Goal: Task Accomplishment & Management: Use online tool/utility

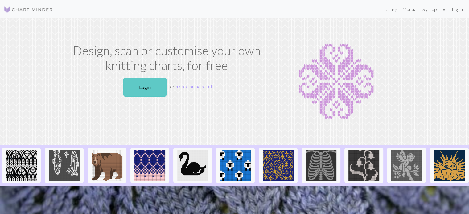
click at [153, 90] on link "Login" at bounding box center [144, 87] width 43 height 19
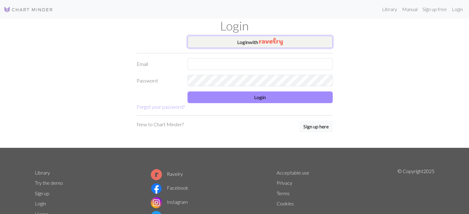
click at [272, 37] on button "Login with" at bounding box center [259, 42] width 145 height 12
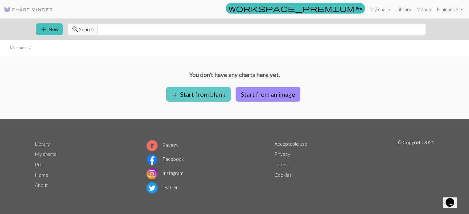
click at [203, 92] on button "add Start from blank" at bounding box center [198, 94] width 64 height 15
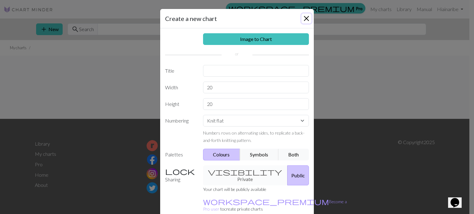
click at [305, 19] on button "Close" at bounding box center [306, 19] width 10 height 10
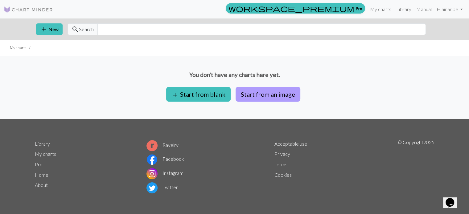
click at [255, 90] on button "Start from an image" at bounding box center [268, 94] width 65 height 15
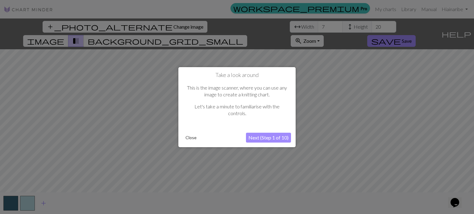
click at [269, 134] on button "Next (Step 1 of 10)" at bounding box center [268, 138] width 45 height 10
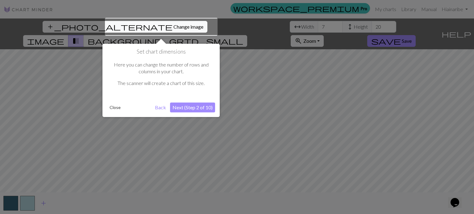
click at [190, 108] on button "Next (Step 2 of 10)" at bounding box center [192, 108] width 45 height 10
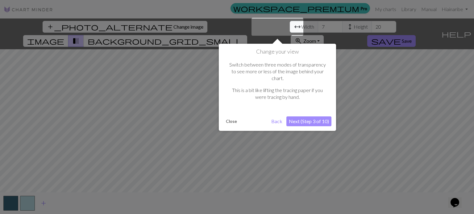
click at [317, 117] on button "Next (Step 3 of 10)" at bounding box center [308, 122] width 45 height 10
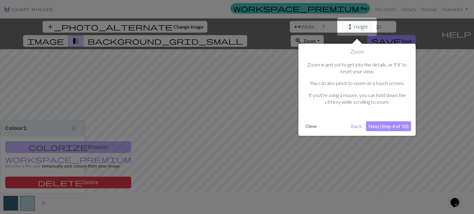
click at [383, 128] on button "Next (Step 4 of 10)" at bounding box center [388, 126] width 45 height 10
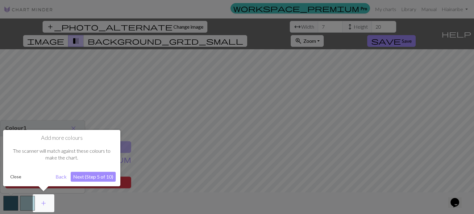
click at [12, 176] on button "Close" at bounding box center [16, 176] width 16 height 9
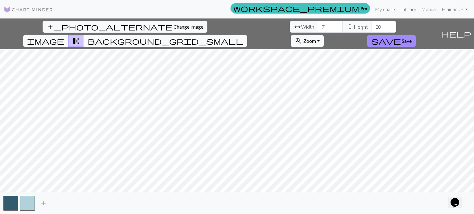
click at [243, 37] on span "background_grid_small" at bounding box center [165, 41] width 155 height 9
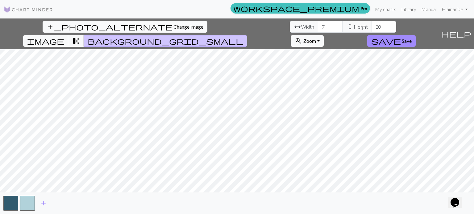
click at [173, 24] on span "Change image" at bounding box center [188, 27] width 30 height 6
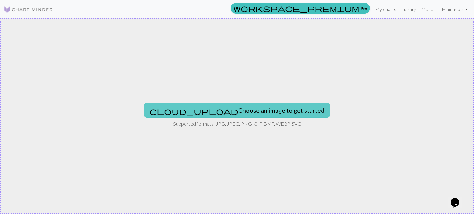
click at [239, 106] on button "cloud_upload Choose an image to get started" at bounding box center [237, 110] width 186 height 15
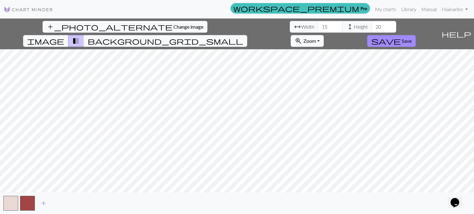
click at [323, 35] on button "zoom_in Zoom Zoom" at bounding box center [306, 41] width 33 height 12
click at [339, 94] on button "100%" at bounding box center [315, 99] width 49 height 10
click at [323, 35] on button "zoom_in Zoom Zoom" at bounding box center [306, 41] width 33 height 12
click at [339, 104] on button "150%" at bounding box center [315, 109] width 49 height 10
click at [411, 38] on span "Save" at bounding box center [406, 41] width 10 height 6
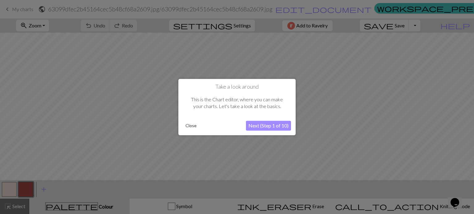
click at [275, 124] on button "Next (Step 1 of 10)" at bounding box center [268, 126] width 45 height 10
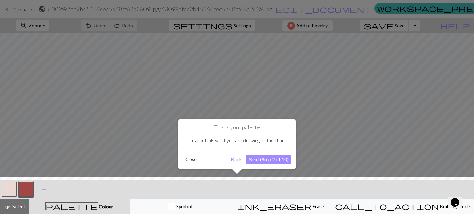
click at [278, 157] on button "Next (Step 2 of 10)" at bounding box center [268, 160] width 45 height 10
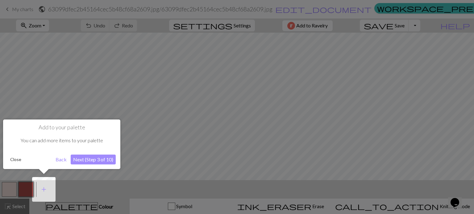
click at [20, 161] on button "Close" at bounding box center [16, 159] width 16 height 9
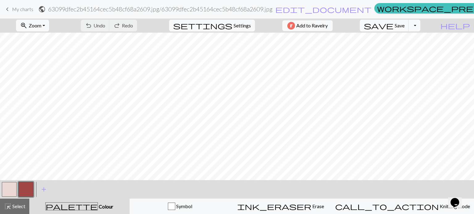
click at [10, 12] on span "keyboard_arrow_left" at bounding box center [7, 9] width 7 height 9
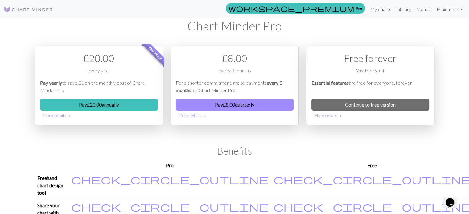
click at [382, 13] on link "My charts" at bounding box center [381, 9] width 26 height 12
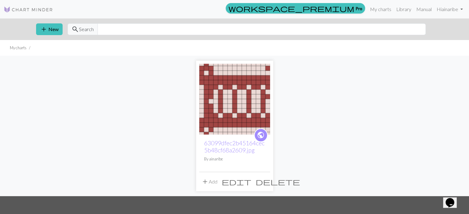
click at [264, 183] on span "delete" at bounding box center [278, 182] width 44 height 9
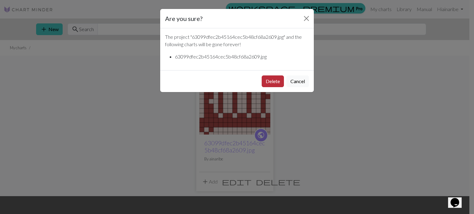
click at [274, 80] on button "Delete" at bounding box center [272, 82] width 22 height 12
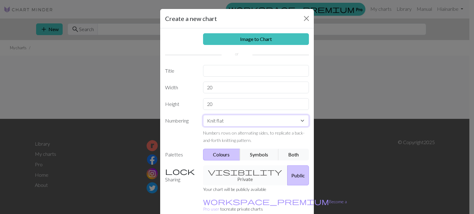
click at [237, 124] on select "Knit flat Knit in the round Lace knitting Cross stitch" at bounding box center [256, 121] width 106 height 12
select select "round"
click at [203, 115] on select "Knit flat Knit in the round Lace knitting Cross stitch" at bounding box center [256, 121] width 106 height 12
click at [234, 75] on input "text" at bounding box center [256, 71] width 106 height 12
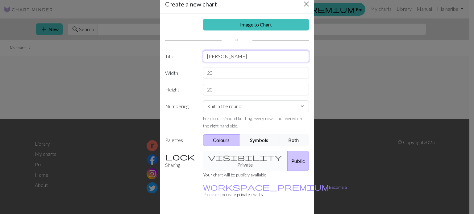
scroll to position [28, 0]
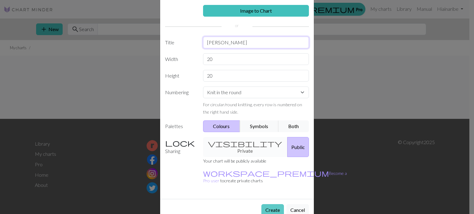
type input "Jersei"
click at [270, 204] on button "Create" at bounding box center [272, 210] width 23 height 12
